Goal: Task Accomplishment & Management: Use online tool/utility

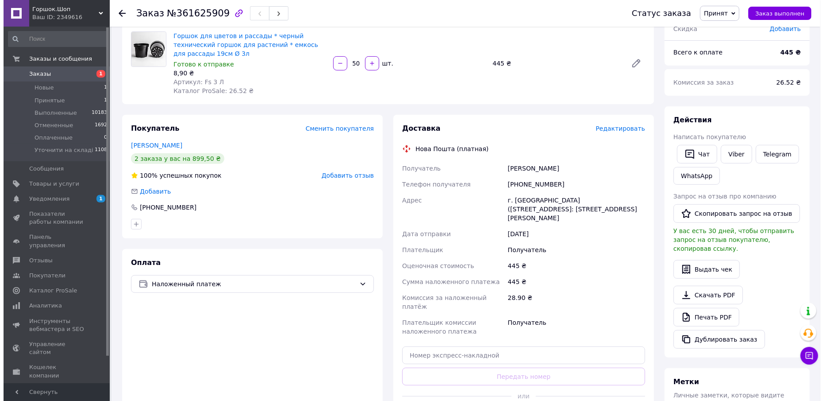
scroll to position [80, 0]
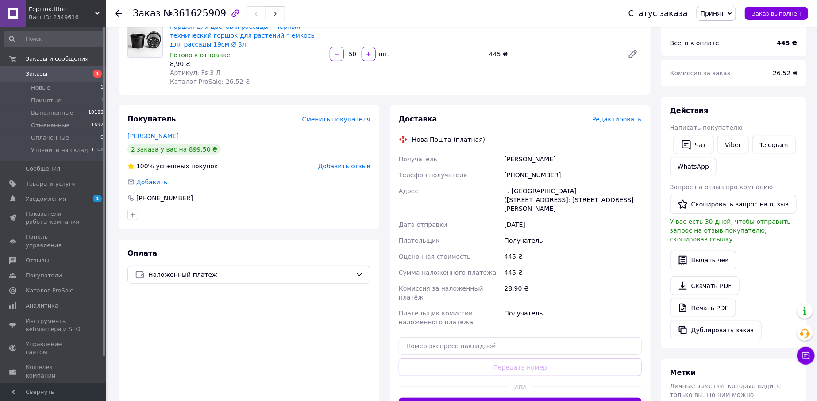
click at [607, 119] on span "Редактировать" at bounding box center [617, 119] width 50 height 7
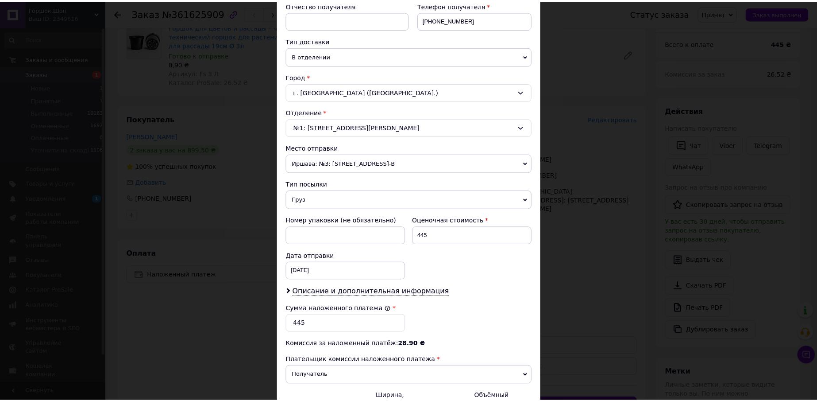
scroll to position [271, 0]
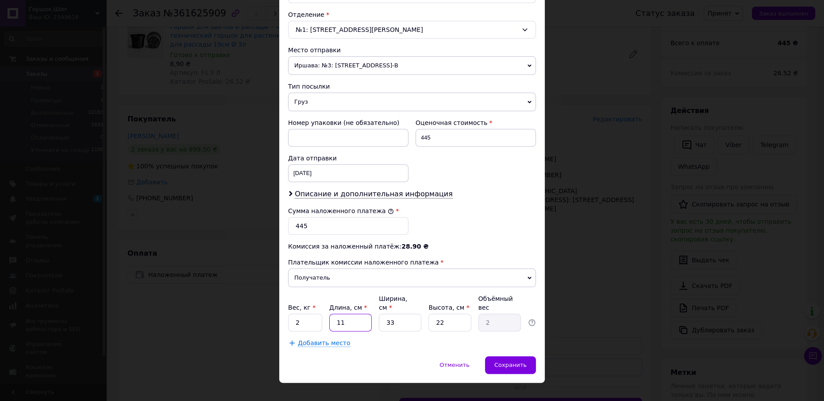
click at [355, 314] on input "11" at bounding box center [350, 323] width 43 height 18
type input "4"
type input "0.73"
type input "40"
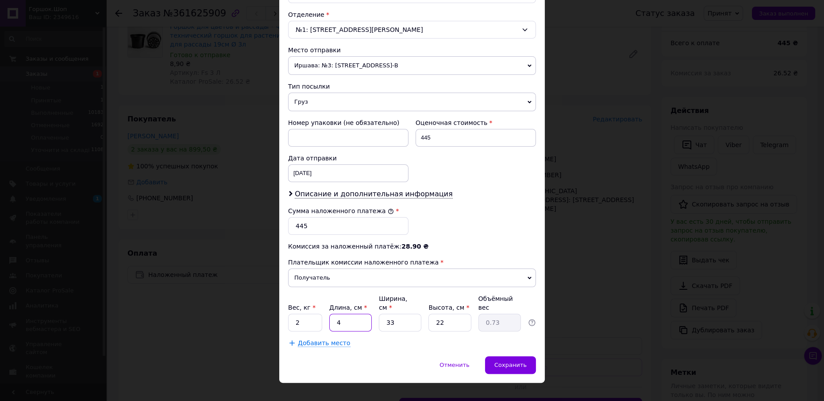
type input "7.26"
type input "40"
click at [414, 314] on input "33" at bounding box center [400, 323] width 43 height 18
type input "4"
type input "0.88"
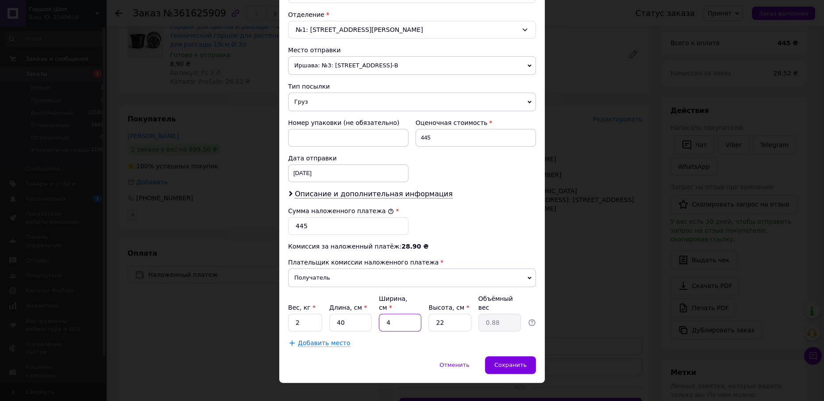
click at [414, 314] on input "4" at bounding box center [400, 323] width 43 height 18
type input "40"
type input "8.8"
type input "40"
click at [448, 314] on input "22" at bounding box center [450, 323] width 43 height 18
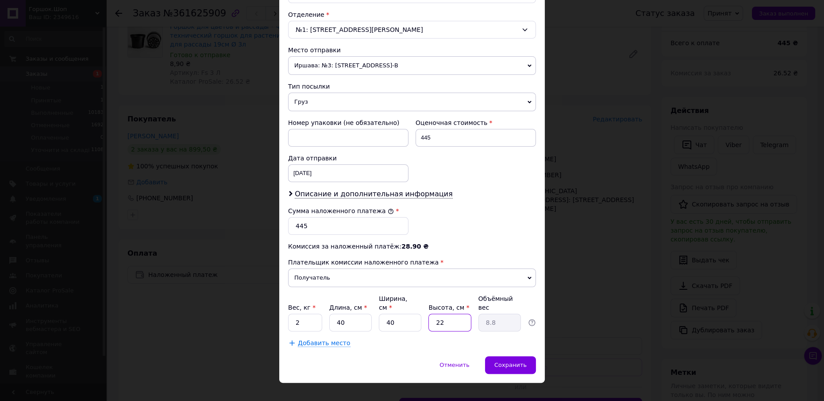
click at [448, 314] on input "22" at bounding box center [450, 323] width 43 height 18
type input "2"
type input "0.8"
type input "25"
type input "10"
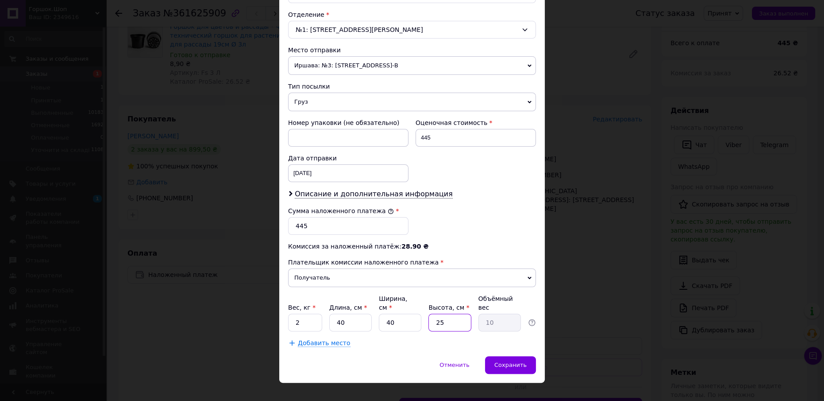
type input "25"
click at [318, 314] on input "2" at bounding box center [305, 323] width 34 height 18
type input "5"
click at [515, 361] on span "Сохранить" at bounding box center [511, 364] width 32 height 7
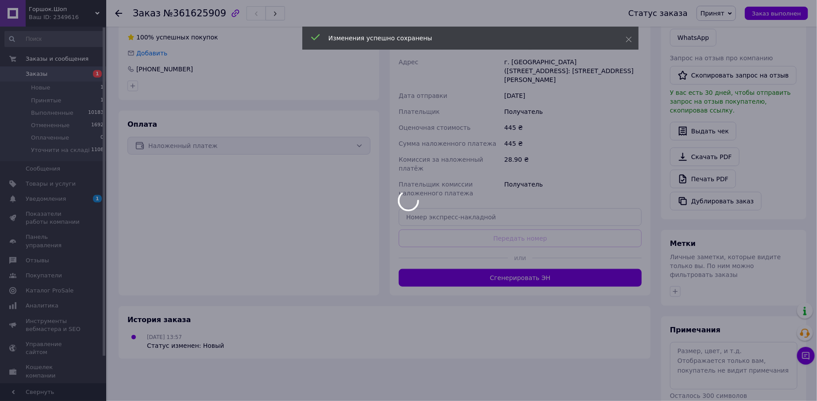
scroll to position [232, 0]
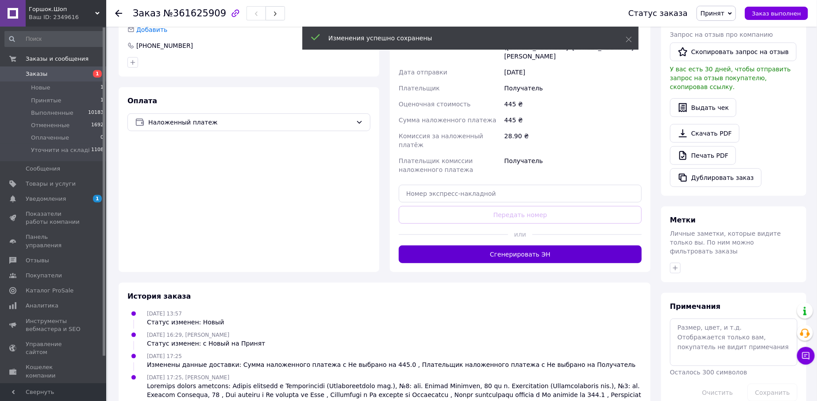
click at [518, 245] on button "Сгенерировать ЭН" at bounding box center [520, 254] width 243 height 18
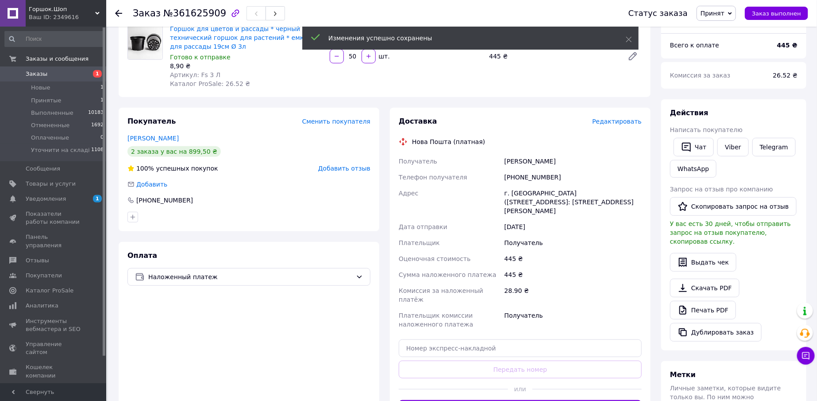
scroll to position [72, 0]
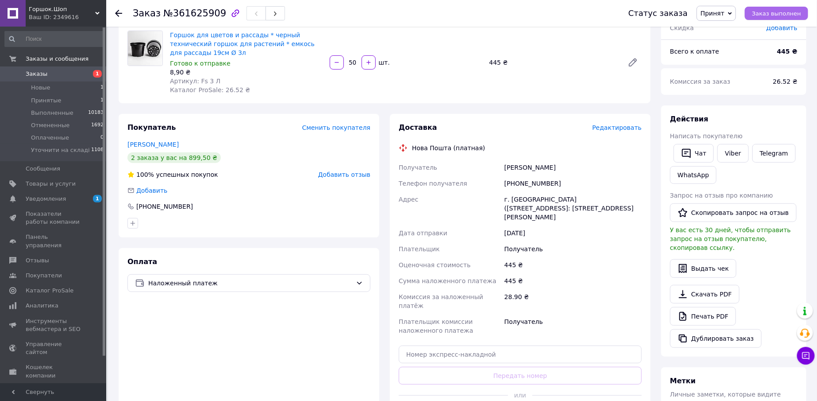
click at [790, 13] on span "Заказ выполнен" at bounding box center [776, 13] width 49 height 7
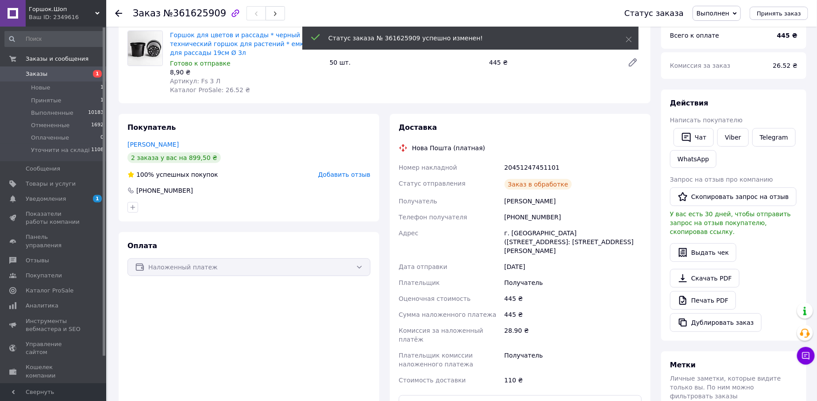
click at [526, 166] on div "20451247451101" at bounding box center [573, 167] width 141 height 16
copy div "20451247451101"
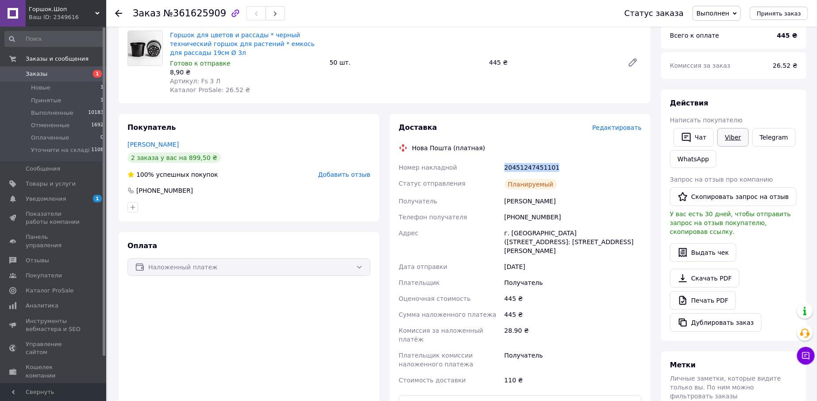
click at [721, 134] on link "Viber" at bounding box center [733, 137] width 31 height 19
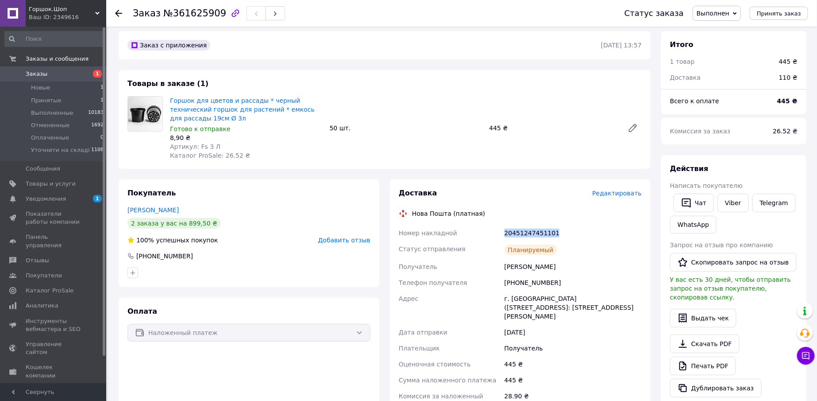
scroll to position [0, 0]
